Goal: Find specific fact: Find specific fact

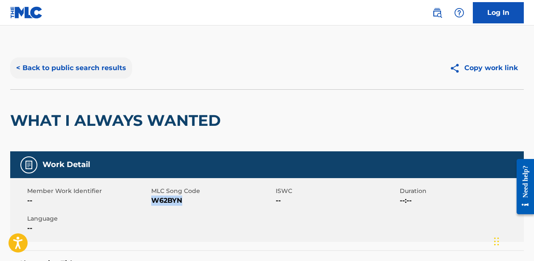
click at [100, 62] on button "< Back to public search results" at bounding box center [71, 67] width 122 height 21
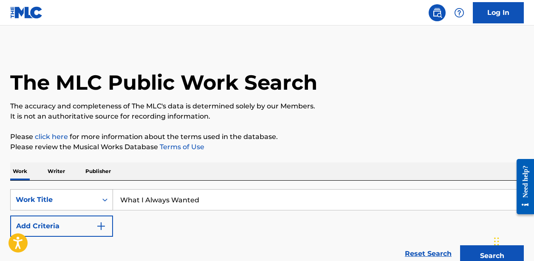
click at [87, 196] on div "Work Title" at bounding box center [54, 199] width 76 height 10
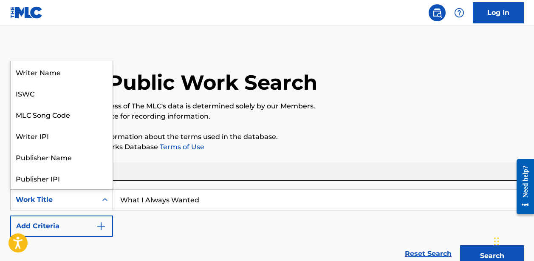
scroll to position [42, 0]
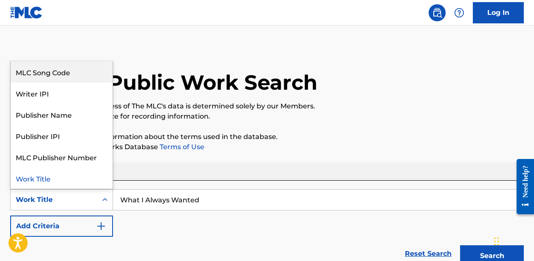
click at [78, 75] on div "MLC Song Code" at bounding box center [62, 71] width 102 height 21
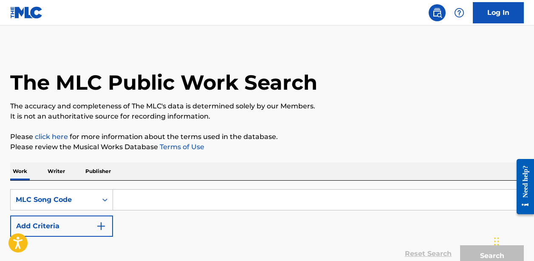
click at [169, 201] on input "Search Form" at bounding box center [318, 199] width 410 height 20
paste input "S2060S"
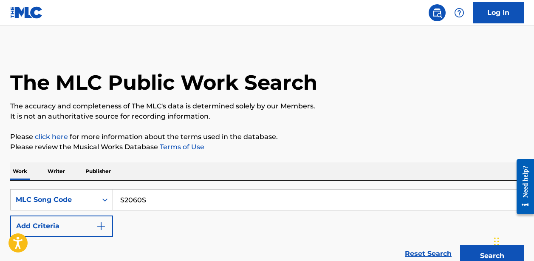
type input "S2060S"
click at [492, 256] on button "Search" at bounding box center [492, 255] width 64 height 21
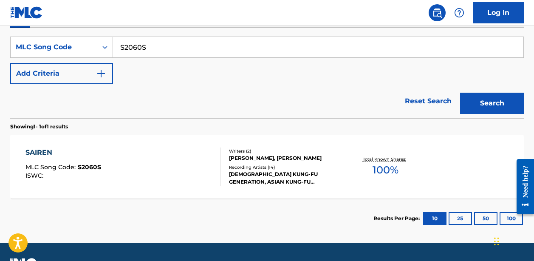
scroll to position [155, 0]
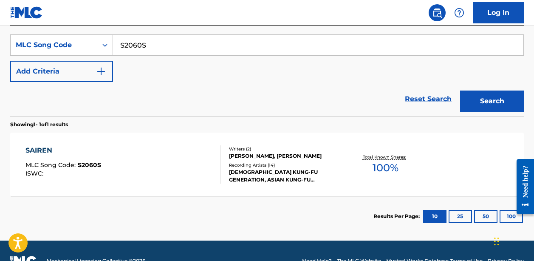
click at [172, 183] on div "SAIREN MLC Song Code : S2060S ISWC :" at bounding box center [122, 164] width 195 height 38
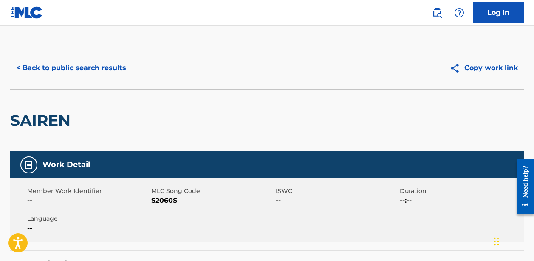
click at [155, 197] on span "S2060S" at bounding box center [212, 200] width 122 height 10
copy span "S2060S"
